Goal: Task Accomplishment & Management: Use online tool/utility

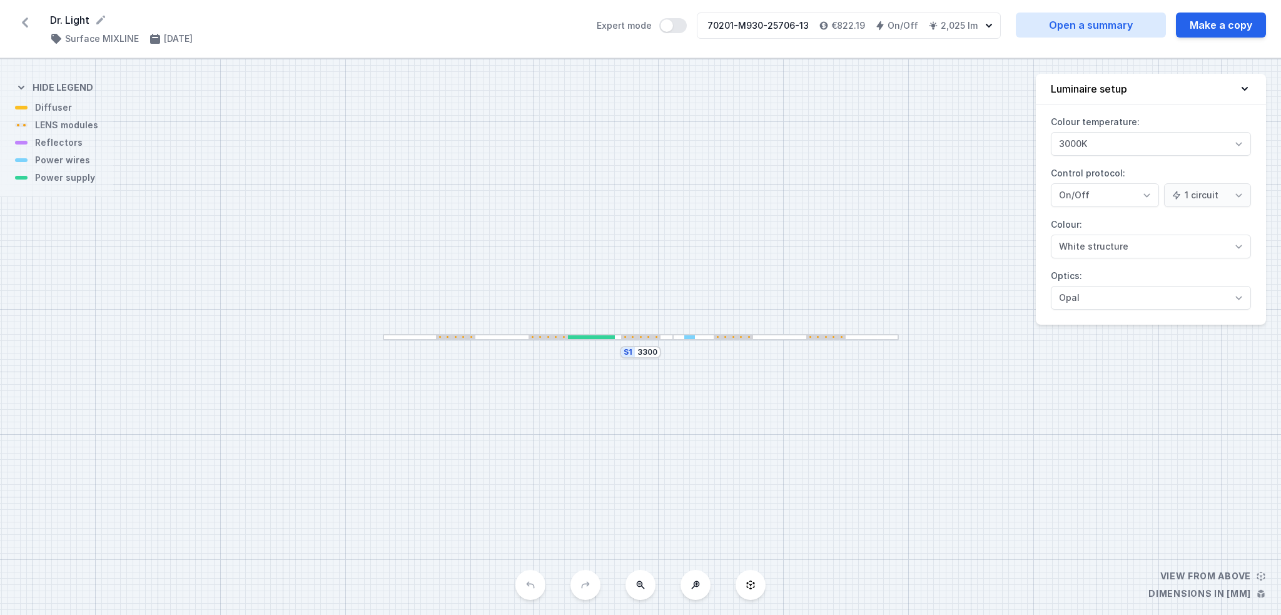
click at [35, 16] on div "Dr. Light ( 11498 /v 1 ) Surface MIXLINE [DATE] Expert mode 70201-M930-25706-13…" at bounding box center [640, 29] width 1281 height 58
click at [26, 21] on icon at bounding box center [25, 23] width 20 height 20
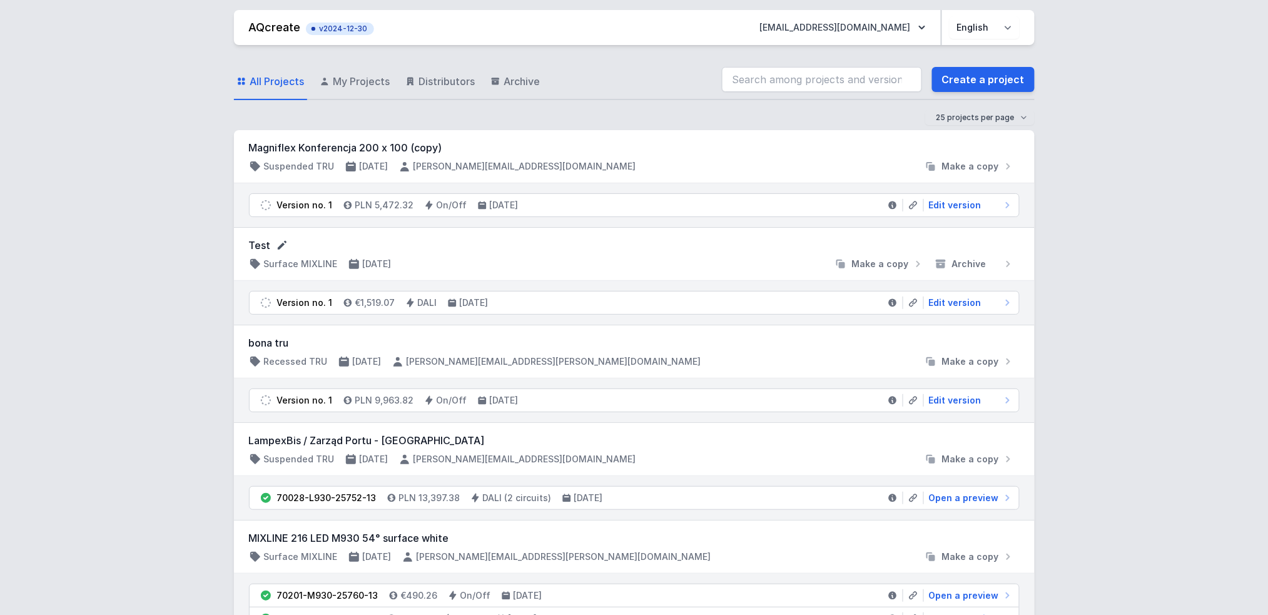
click at [283, 240] on icon at bounding box center [282, 245] width 13 height 13
click at [955, 302] on span "Edit version" at bounding box center [955, 304] width 53 height 13
click at [962, 301] on span "Edit version" at bounding box center [955, 302] width 53 height 13
click at [957, 301] on span "Edit version" at bounding box center [955, 302] width 53 height 13
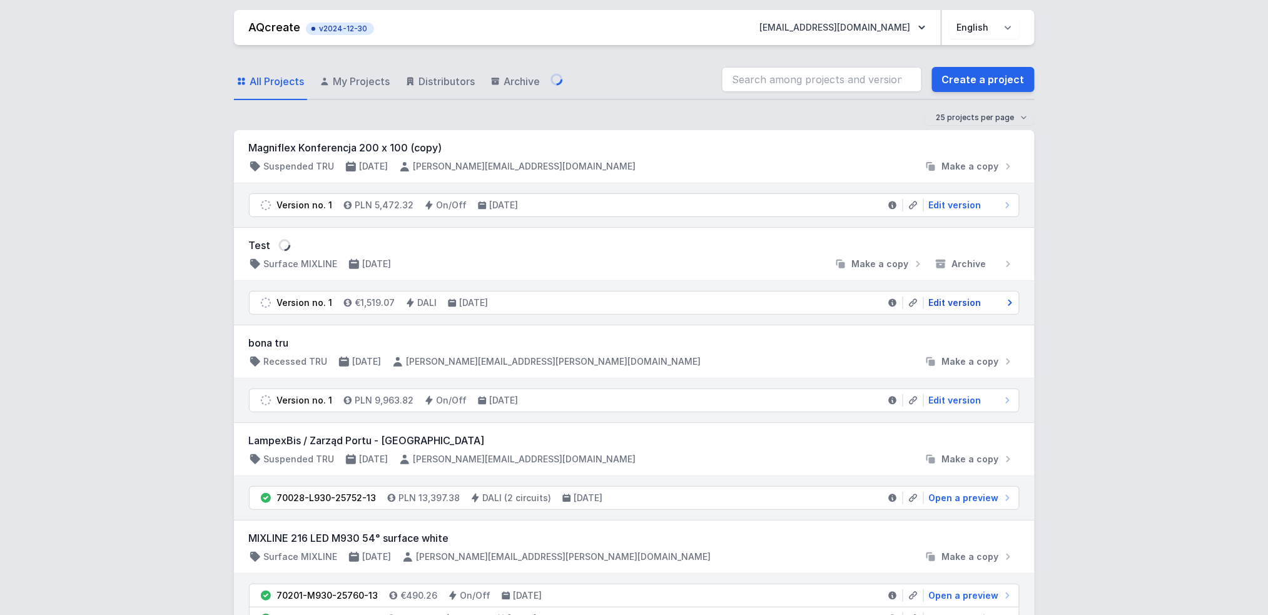
click at [989, 301] on link "Edit version" at bounding box center [969, 302] width 90 height 13
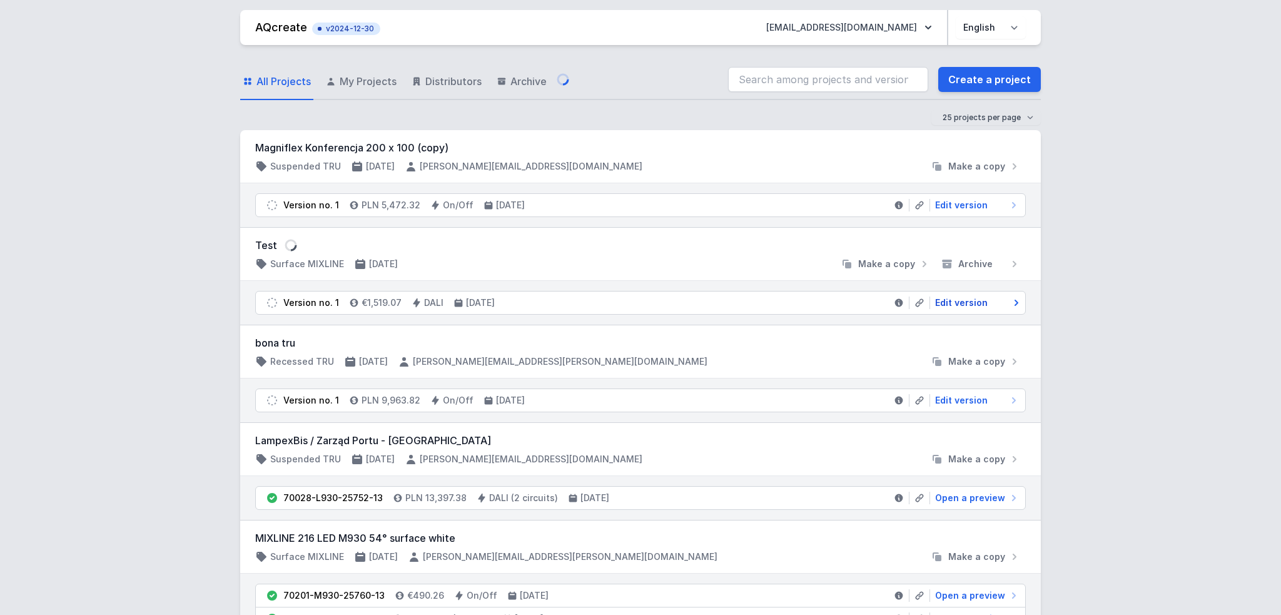
select select "4"
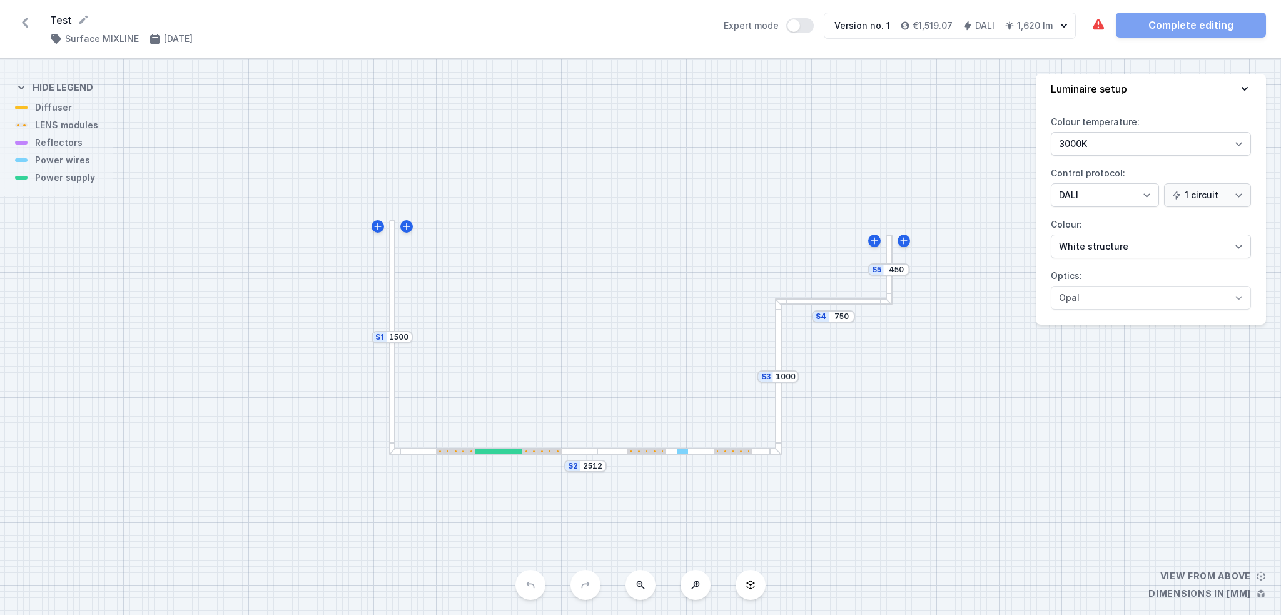
click at [778, 412] on div at bounding box center [778, 376] width 7 height 156
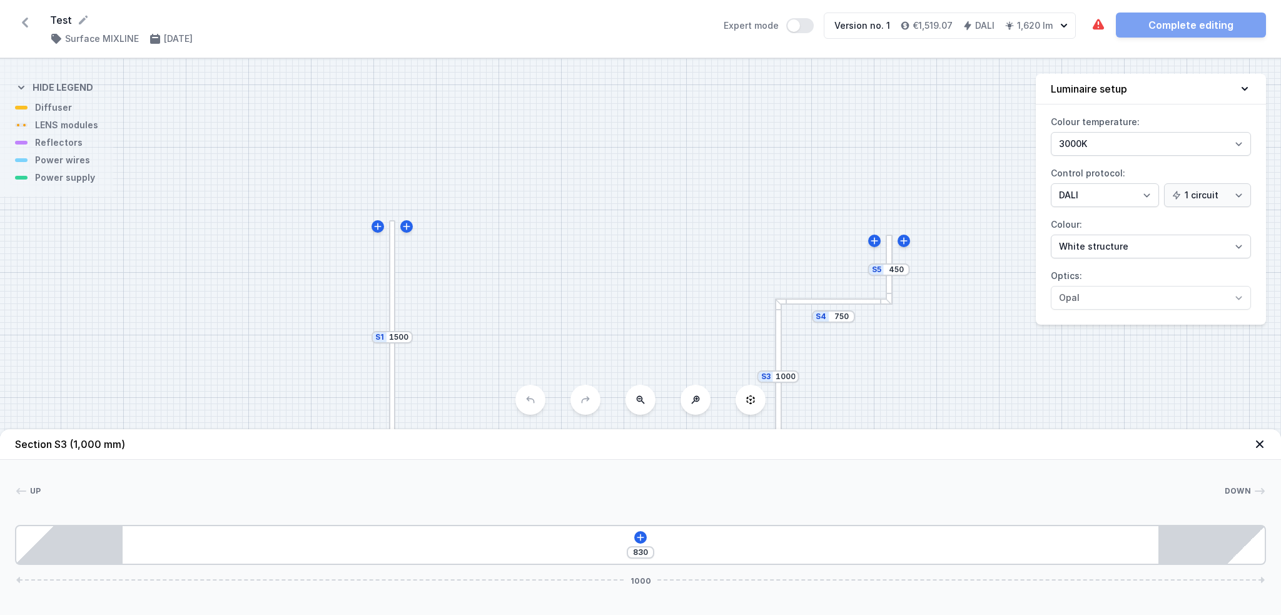
click at [629, 542] on div "830 1000" at bounding box center [640, 545] width 1251 height 40
click at [637, 539] on icon at bounding box center [640, 537] width 10 height 10
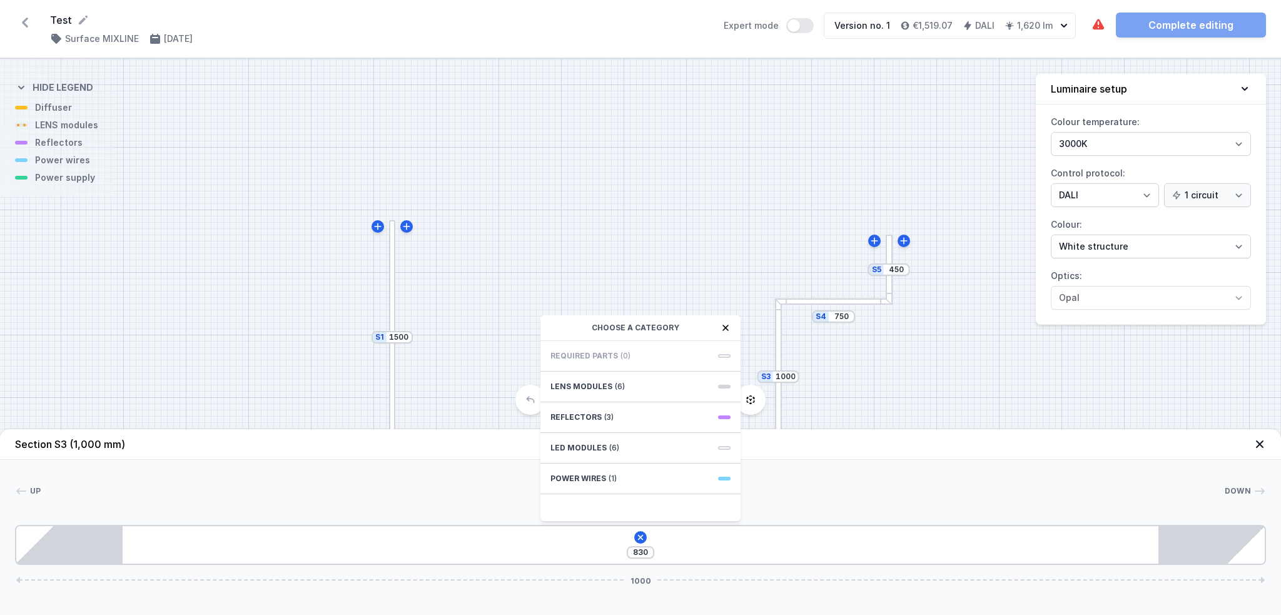
click at [737, 547] on div "830 Choose a category Required parts (0) LENS modules (6) Reflectors (3) LED mo…" at bounding box center [640, 545] width 1251 height 40
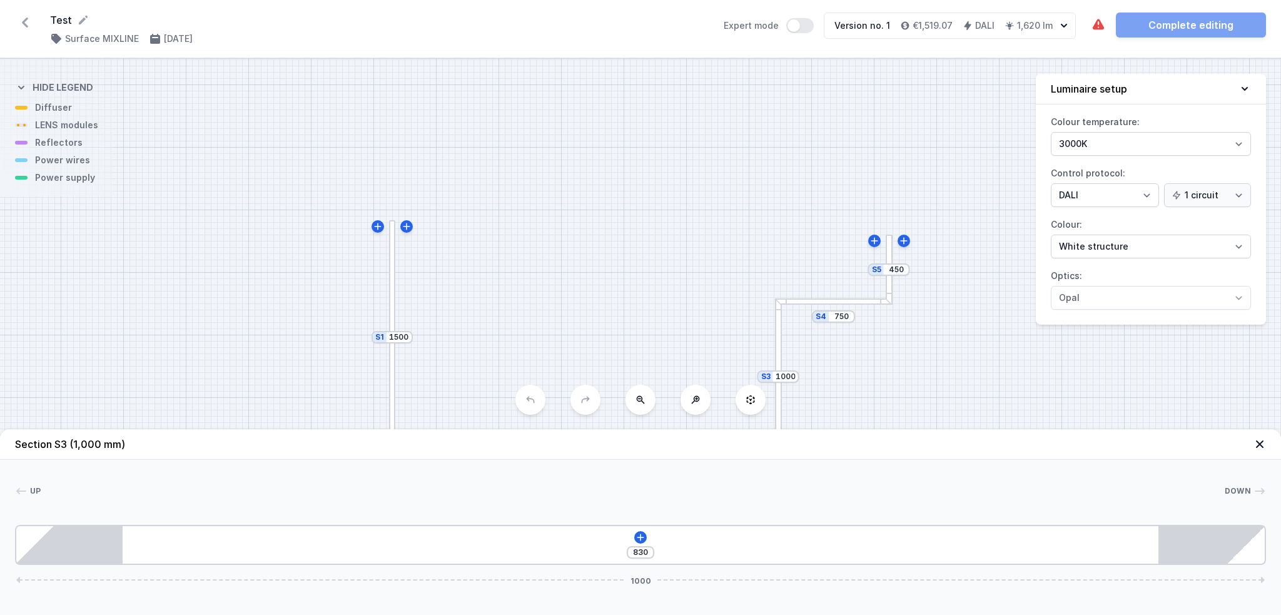
click at [634, 280] on div "S5 450 S4 750 S3 1000 S2 2512 S1 1500" at bounding box center [640, 337] width 1281 height 556
click at [1275, 454] on header "Section S3 (1,000 mm)" at bounding box center [640, 444] width 1281 height 31
click at [1261, 450] on icon at bounding box center [1259, 444] width 13 height 13
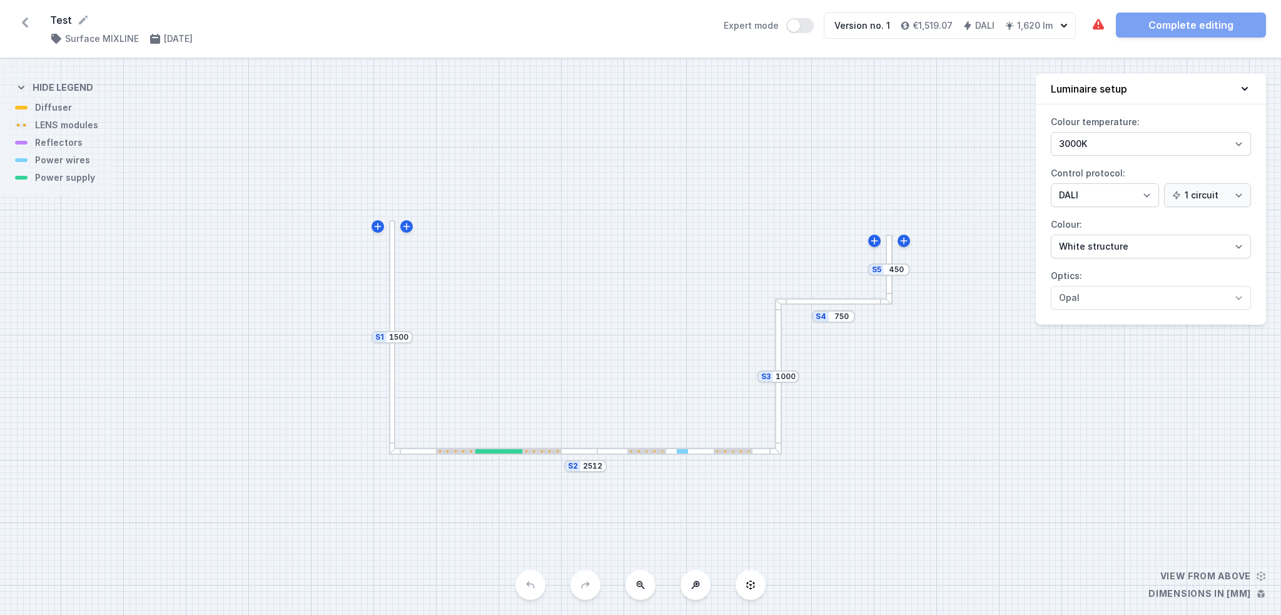
click at [617, 453] on div at bounding box center [689, 451] width 184 height 7
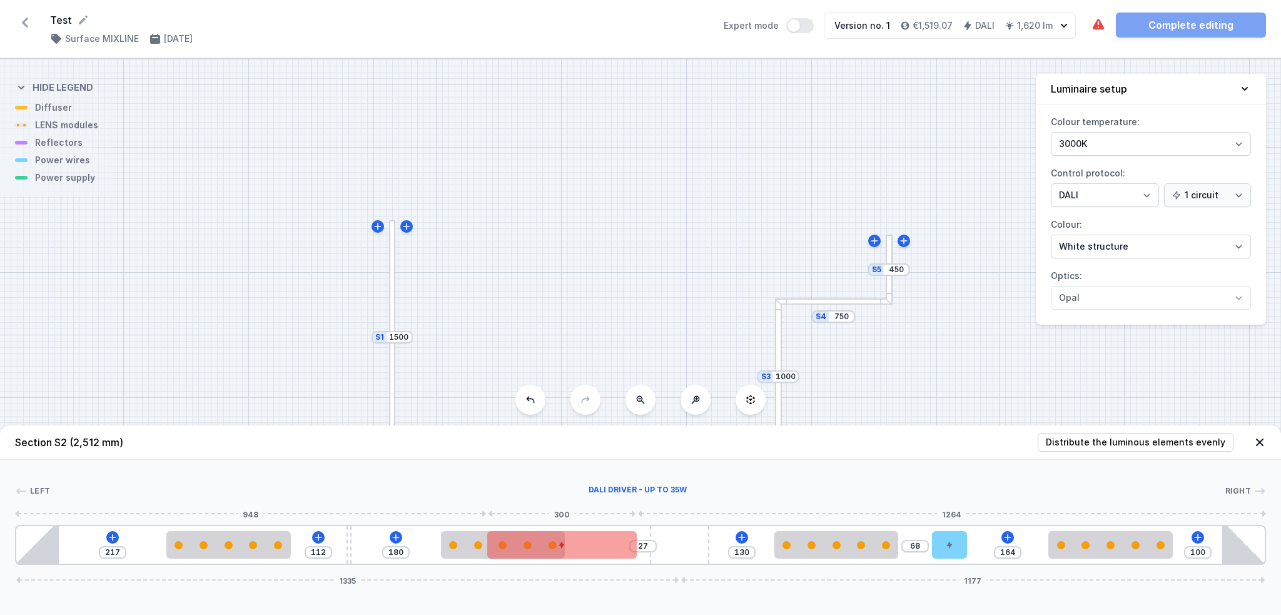
type input "30"
drag, startPoint x: 387, startPoint y: 545, endPoint x: 579, endPoint y: 559, distance: 192.5
type input "95"
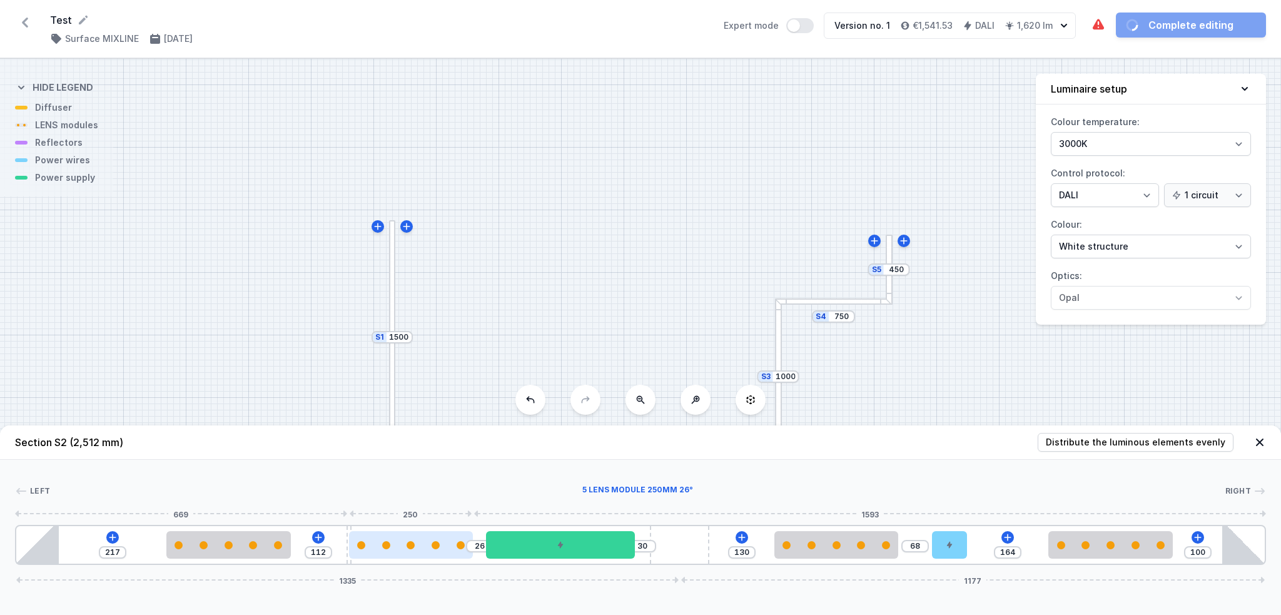
drag, startPoint x: 483, startPoint y: 549, endPoint x: 403, endPoint y: 551, distance: 80.1
click at [403, 551] on div at bounding box center [411, 545] width 124 height 28
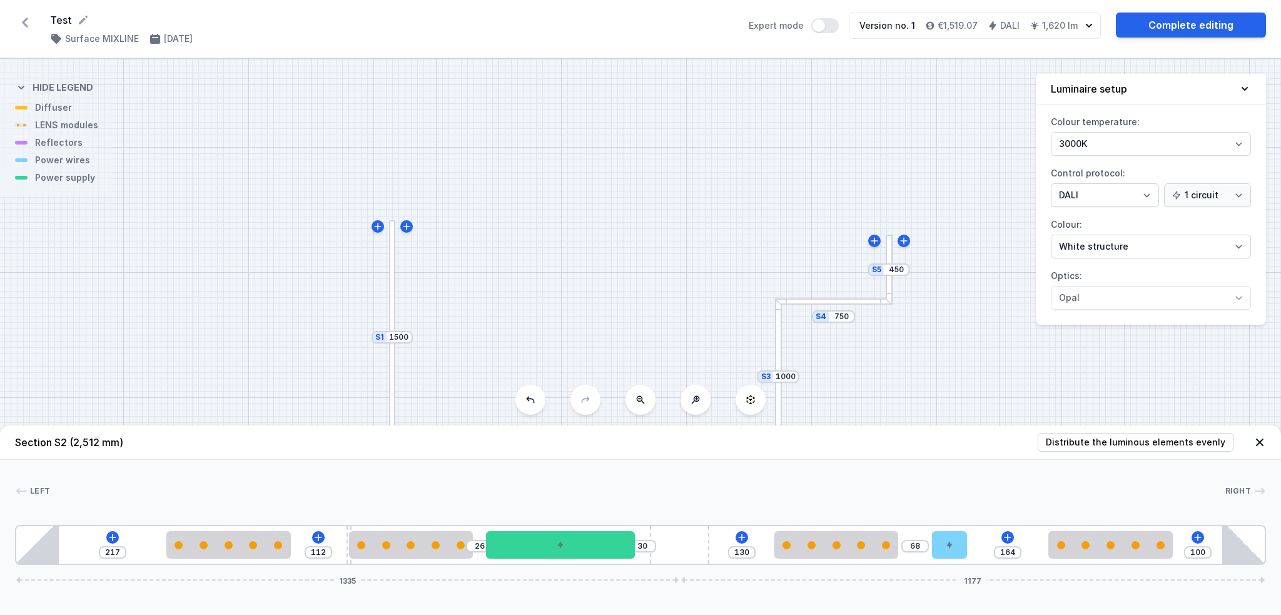
click at [341, 533] on div "217 112 26 30 130 68 164 100 1335 1177" at bounding box center [640, 545] width 1251 height 40
type input "76"
type input "31"
type input "75"
type input "32"
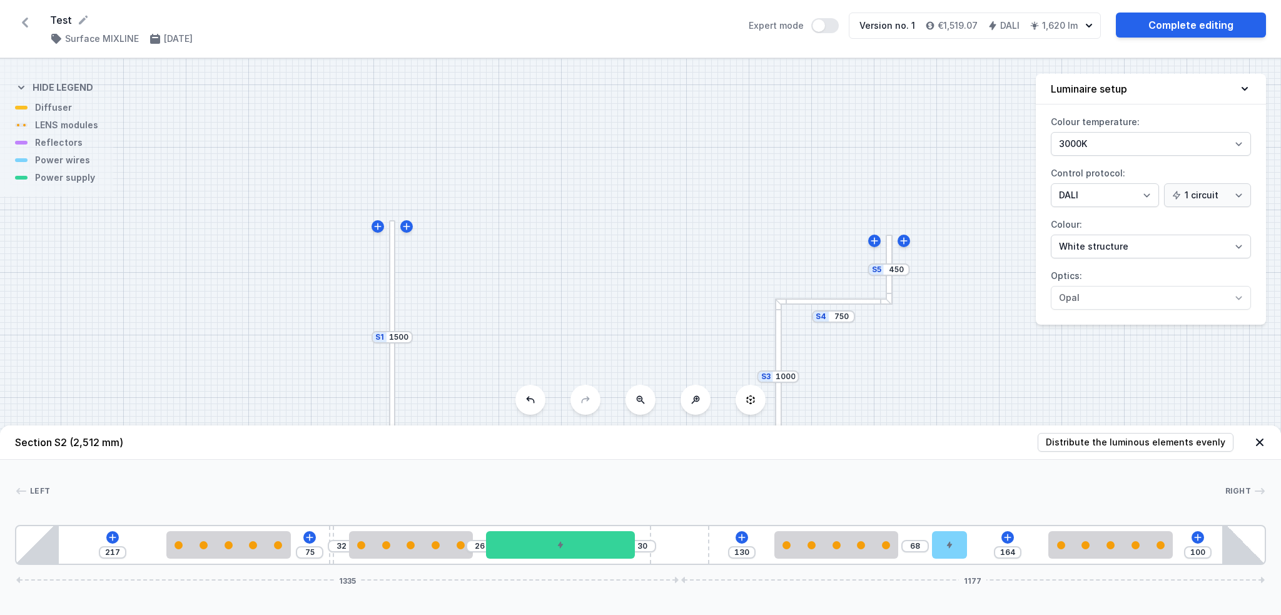
type input "70"
type input "37"
type input "69"
type input "38"
type input "68"
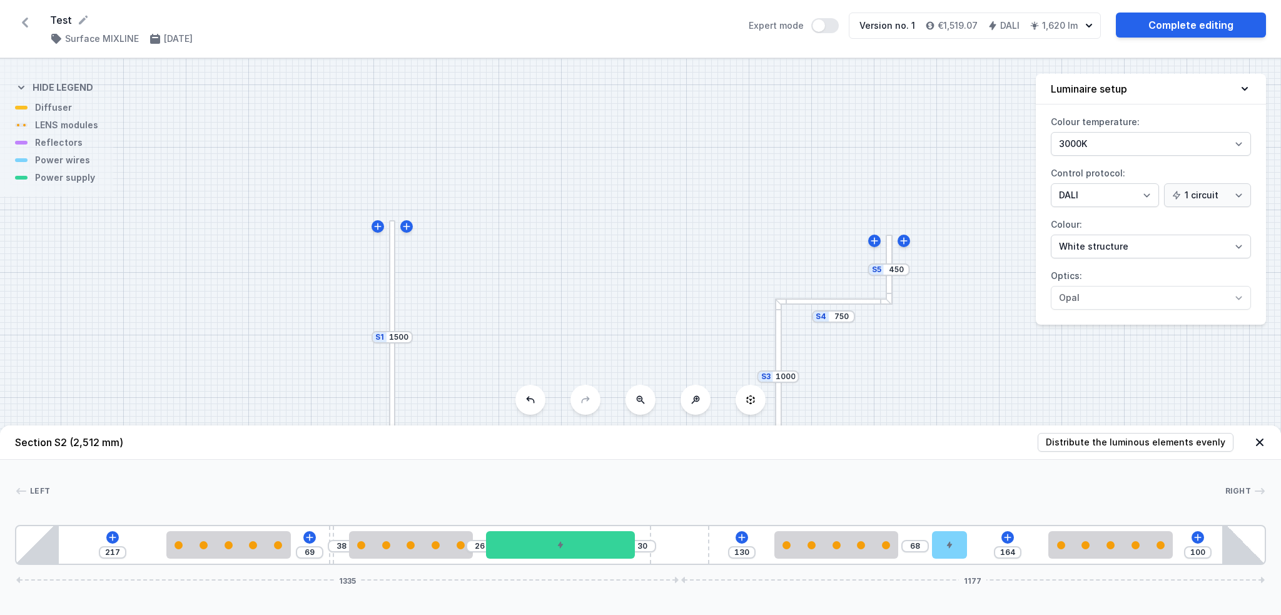
type input "39"
type input "66"
type input "41"
type input "63"
type input "44"
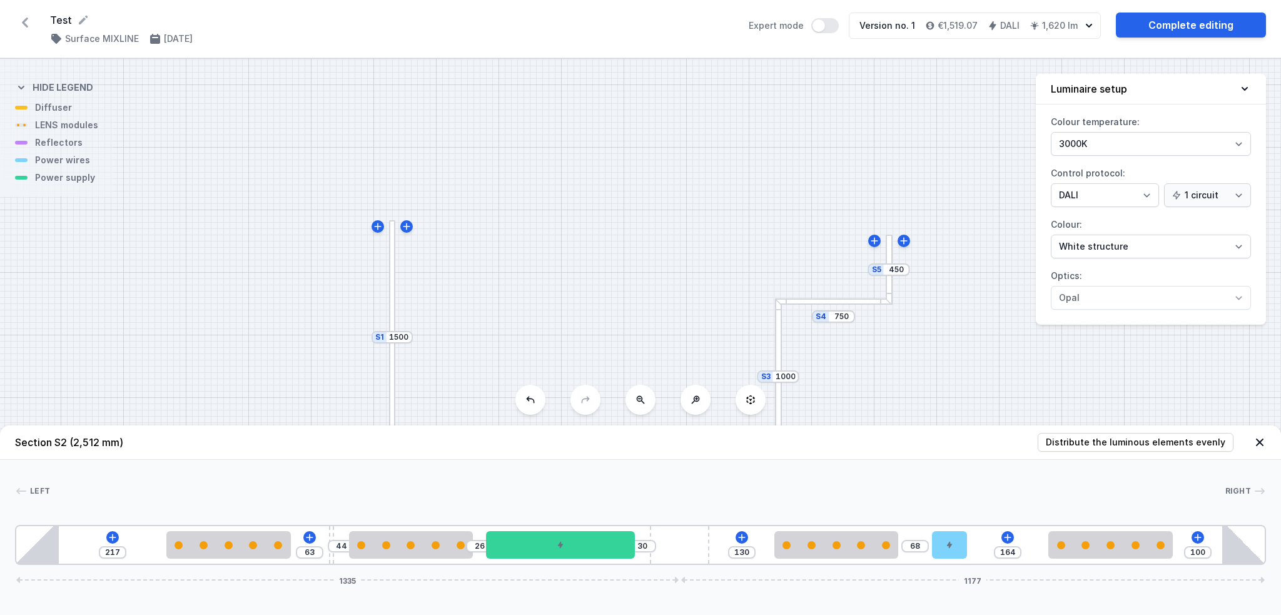
type input "59"
type input "48"
type input "58"
type input "49"
type input "57"
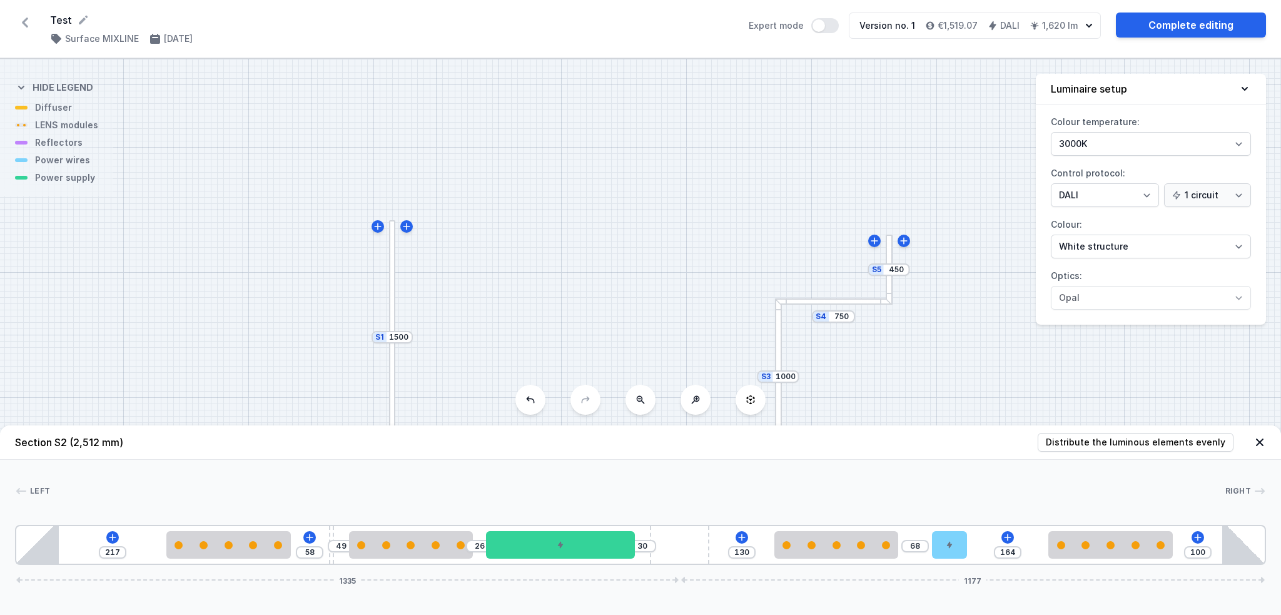
type input "50"
type input "55"
type input "52"
type input "54"
type input "53"
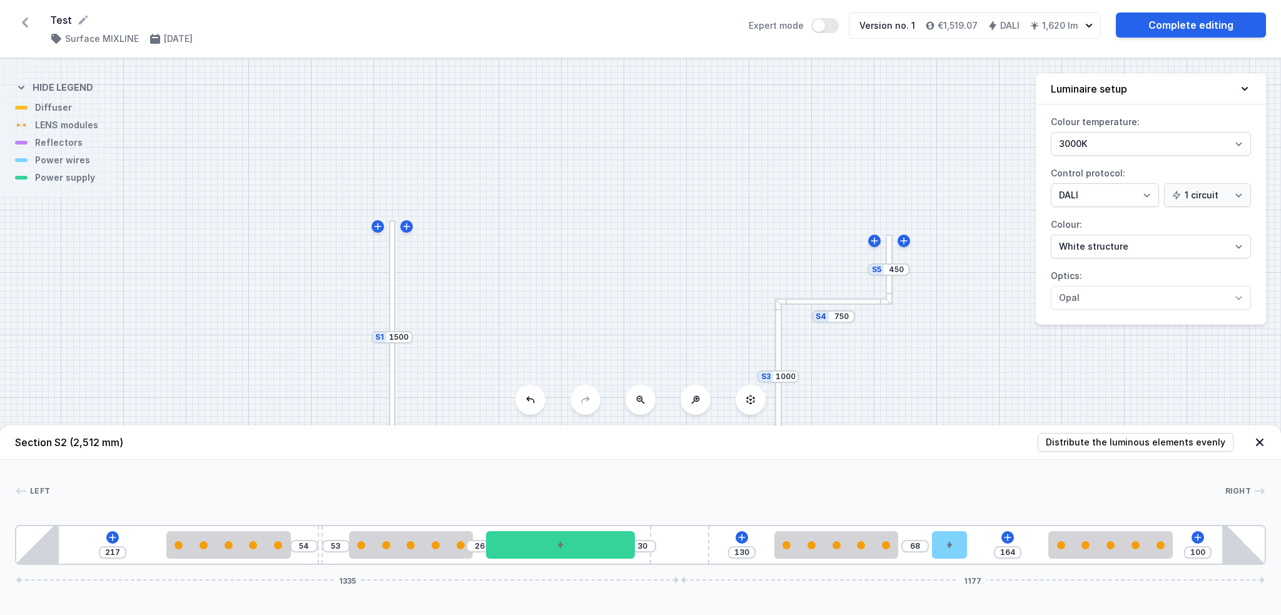
drag, startPoint x: 347, startPoint y: 525, endPoint x: 310, endPoint y: 532, distance: 37.4
click at [310, 532] on div "217 54 53 26 30 130 68 164 100 1335 1177" at bounding box center [640, 545] width 1251 height 40
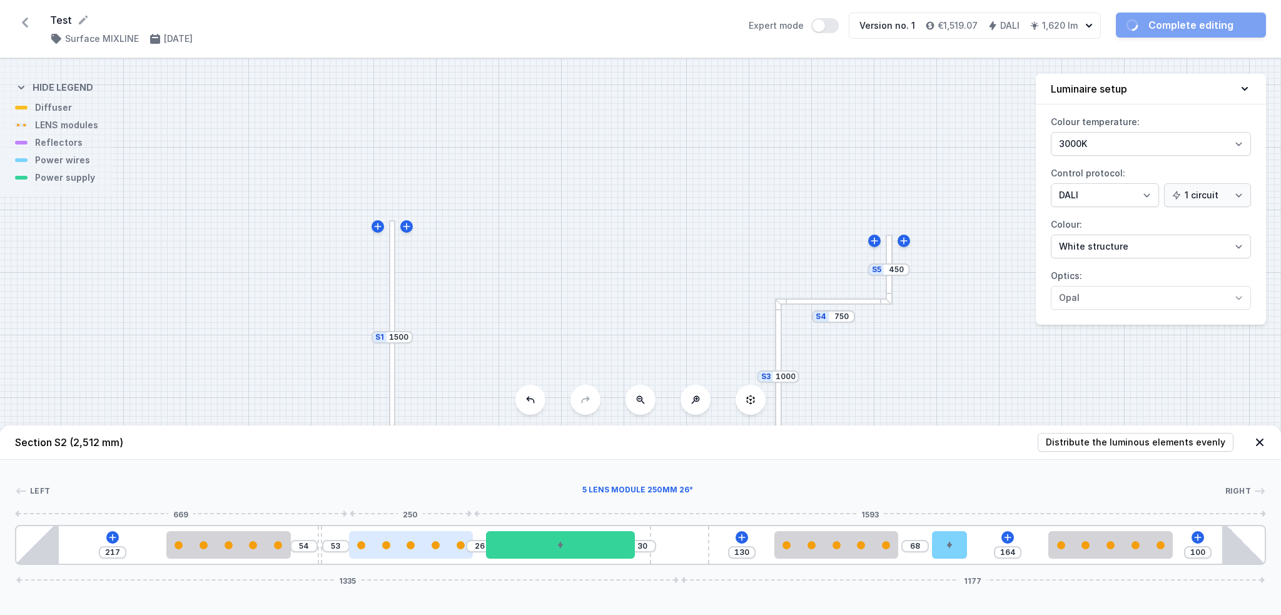
type input "84"
drag, startPoint x: 417, startPoint y: 543, endPoint x: 398, endPoint y: 550, distance: 19.4
click at [398, 550] on div at bounding box center [382, 545] width 124 height 28
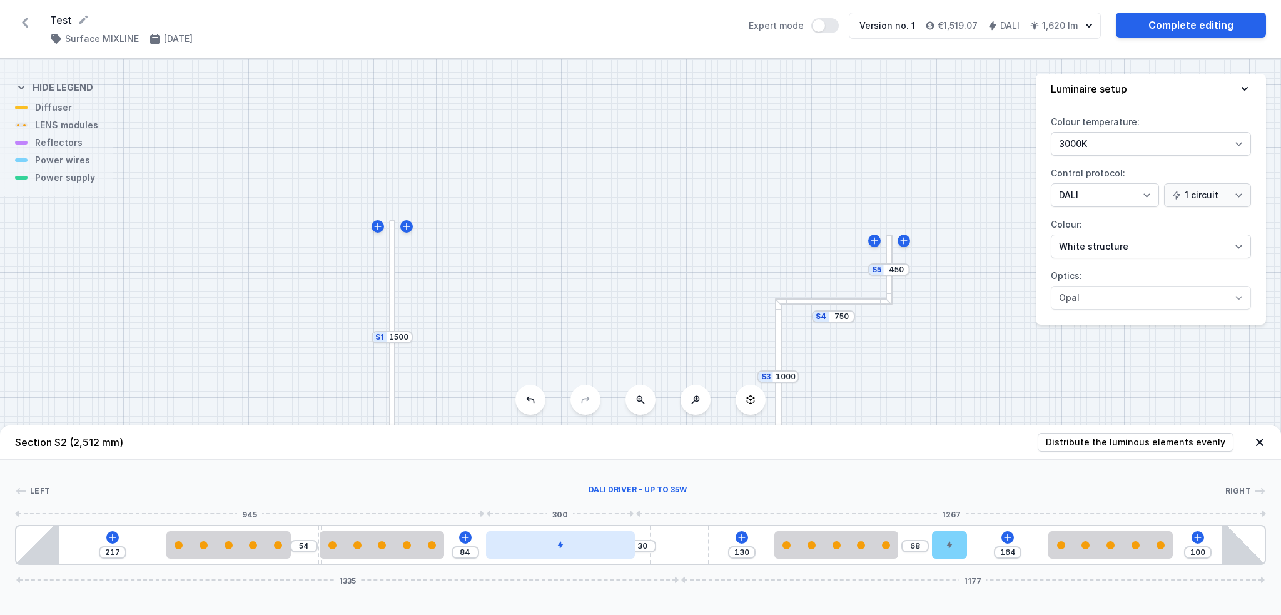
type input "114"
drag, startPoint x: 572, startPoint y: 543, endPoint x: 559, endPoint y: 543, distance: 13.1
click at [559, 543] on div at bounding box center [518, 545] width 149 height 28
click at [22, 19] on icon at bounding box center [25, 23] width 20 height 20
